Goal: Check status: Check status

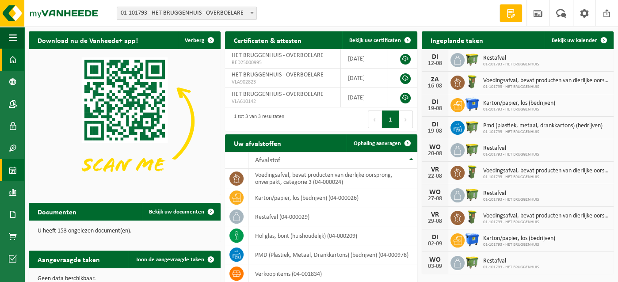
click at [13, 168] on span at bounding box center [13, 170] width 8 height 22
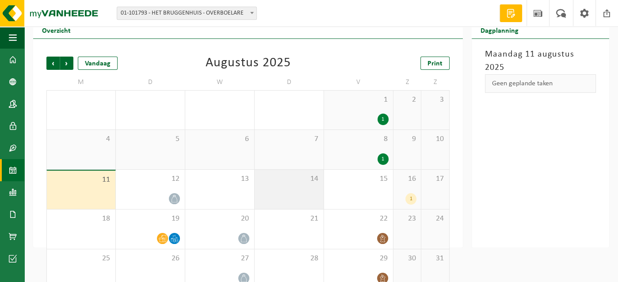
scroll to position [45, 0]
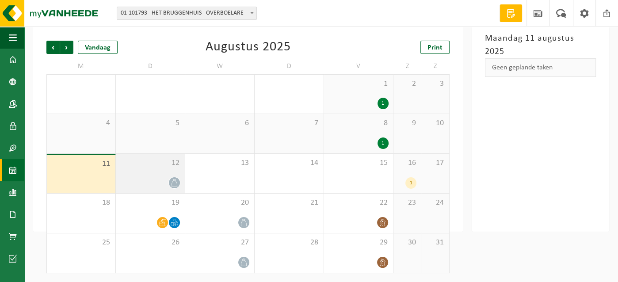
click at [171, 168] on div "12" at bounding box center [150, 173] width 69 height 39
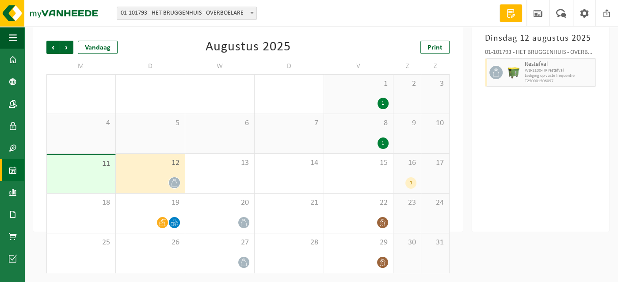
click at [589, 70] on span "WB-1100-HP restafval" at bounding box center [559, 70] width 68 height 5
click at [593, 71] on span "WB-1100-HP restafval" at bounding box center [559, 70] width 68 height 5
click at [597, 96] on div "Dinsdag 12 augustus 2025 01-101793 - HET BRUGGENHUIS - OVERBOELARE Restafval WB…" at bounding box center [539, 127] width 137 height 209
click at [566, 108] on div "Dinsdag 12 augustus 2025 01-101793 - HET BRUGGENHUIS - OVERBOELARE Restafval WB…" at bounding box center [539, 127] width 137 height 209
click at [148, 170] on div "12" at bounding box center [150, 173] width 69 height 39
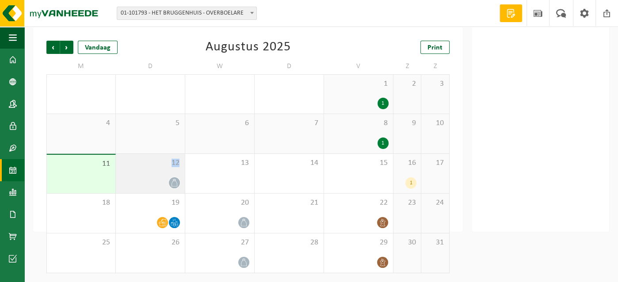
click at [148, 170] on div "12" at bounding box center [150, 173] width 69 height 39
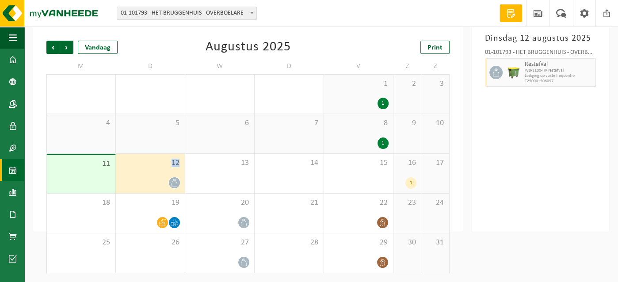
click at [157, 164] on span "12" at bounding box center [150, 163] width 60 height 10
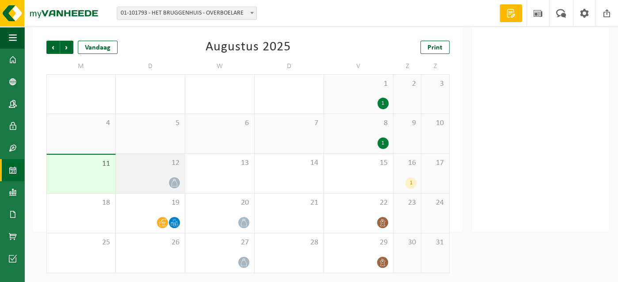
click at [148, 168] on div "12" at bounding box center [150, 173] width 69 height 39
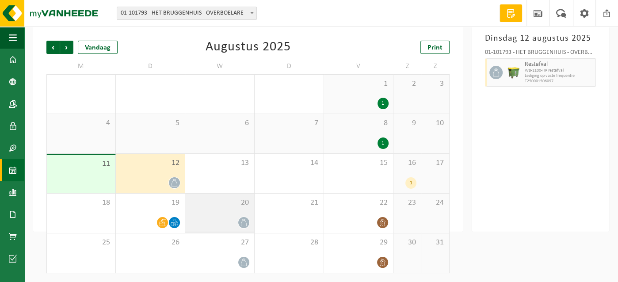
click at [243, 220] on icon at bounding box center [243, 223] width 6 height 8
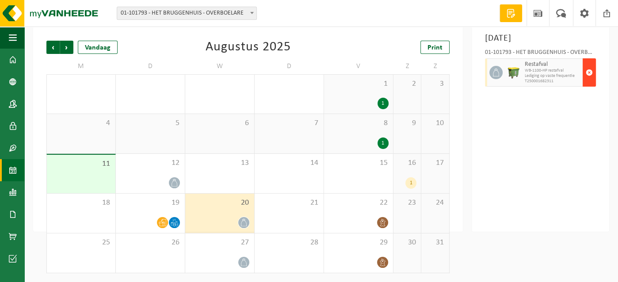
click at [589, 81] on span "button" at bounding box center [588, 73] width 7 height 18
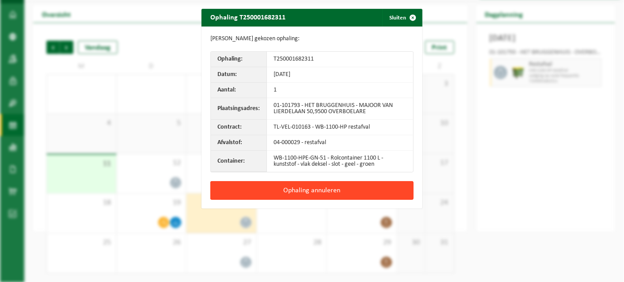
click at [307, 188] on button "Ophaling annuleren" at bounding box center [311, 190] width 203 height 19
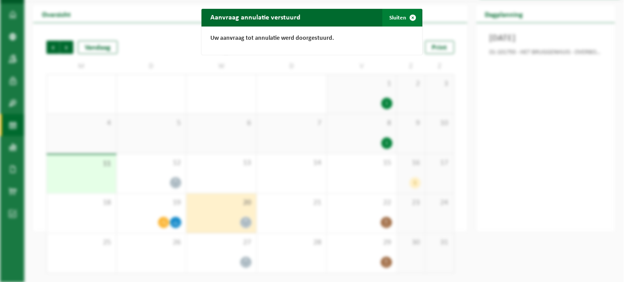
click at [394, 19] on button "Sluiten" at bounding box center [401, 18] width 39 height 18
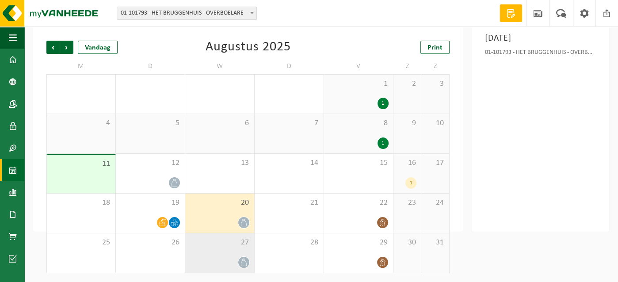
click at [235, 253] on div "27" at bounding box center [219, 252] width 69 height 39
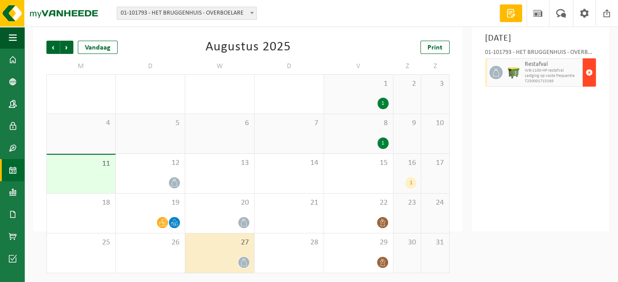
click at [588, 81] on span "button" at bounding box center [588, 73] width 7 height 18
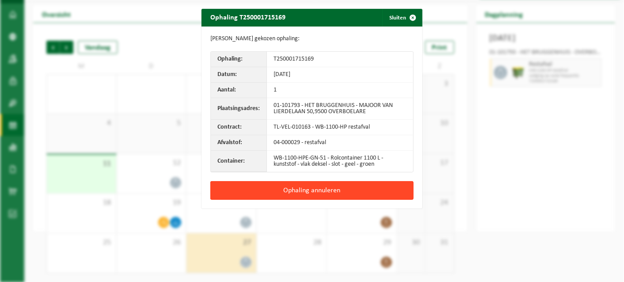
click at [312, 187] on button "Ophaling annuleren" at bounding box center [311, 190] width 203 height 19
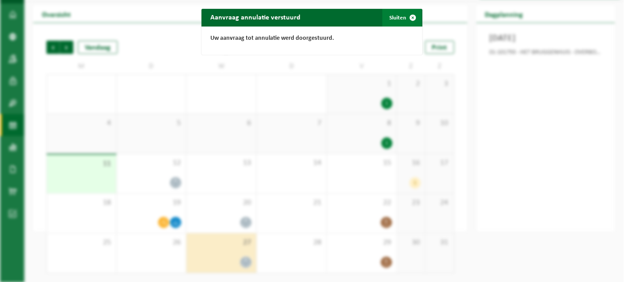
click at [390, 17] on button "Sluiten" at bounding box center [401, 18] width 39 height 18
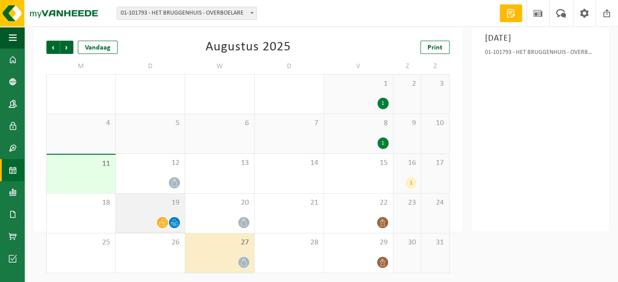
click at [160, 217] on div at bounding box center [150, 223] width 60 height 12
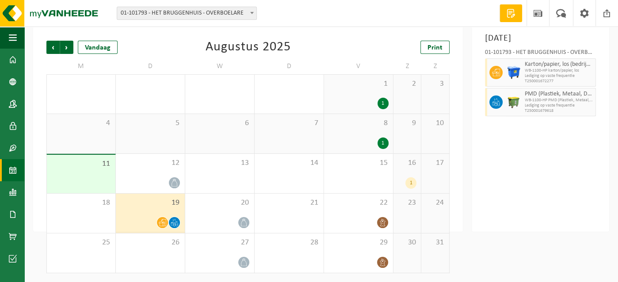
click at [85, 128] on span "4" at bounding box center [81, 123] width 60 height 10
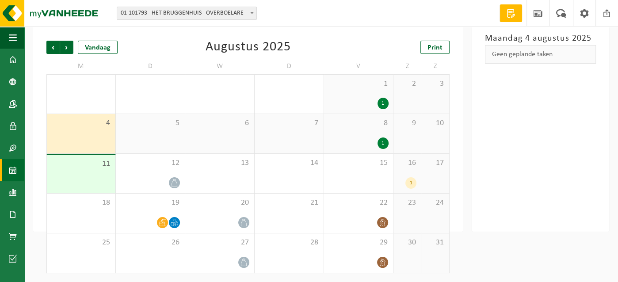
click at [78, 171] on div "11" at bounding box center [81, 174] width 68 height 38
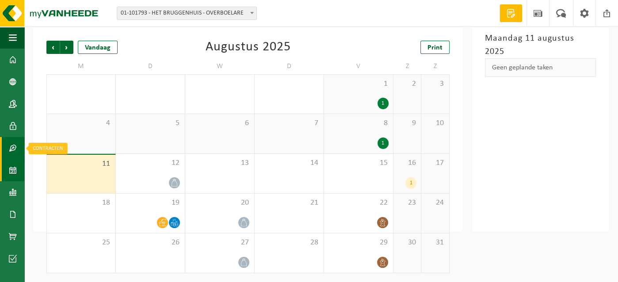
click at [6, 143] on link "Contracten" at bounding box center [12, 148] width 24 height 22
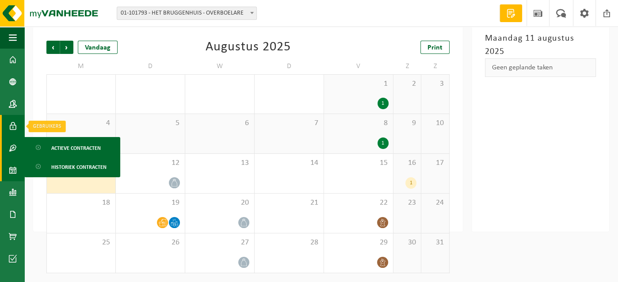
click at [15, 123] on span at bounding box center [13, 126] width 8 height 22
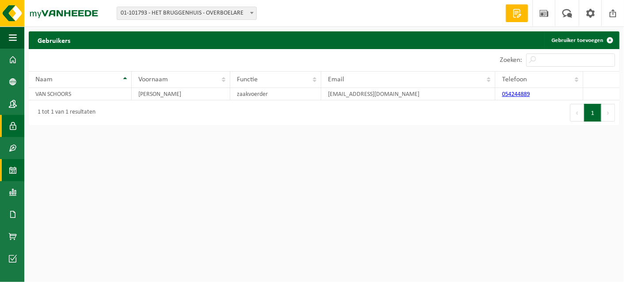
click at [13, 171] on span at bounding box center [13, 170] width 8 height 22
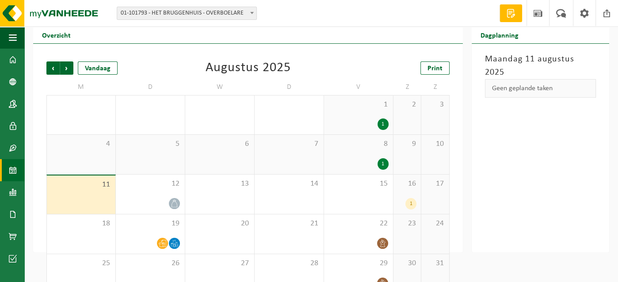
scroll to position [45, 0]
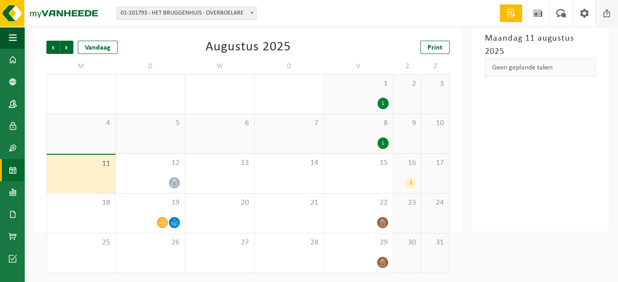
click at [608, 12] on span at bounding box center [606, 13] width 13 height 26
